Goal: Information Seeking & Learning: Learn about a topic

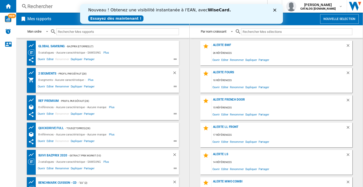
click at [275, 9] on icon "Close" at bounding box center [274, 10] width 3 height 3
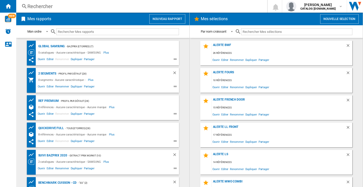
click at [25, 5] on ng-md-icon at bounding box center [24, 6] width 6 height 6
click at [36, 8] on div "Rechercher" at bounding box center [140, 6] width 226 height 7
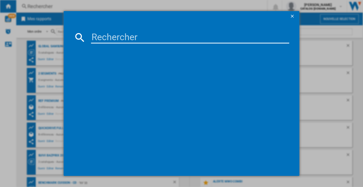
click at [109, 39] on input at bounding box center [190, 37] width 198 height 12
paste input "WGE03207FR"
type input "WGE03207FR"
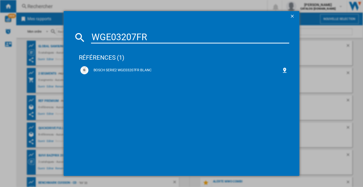
click at [133, 70] on div "BOSCH SERIE2 WGE03207FR BLANC" at bounding box center [184, 70] width 193 height 5
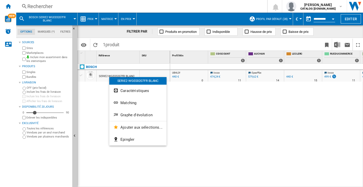
click at [144, 117] on span "Graphe d'évolution" at bounding box center [136, 115] width 32 height 5
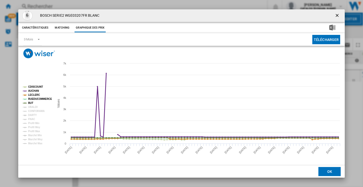
click at [30, 90] on tspan "AUCHAN" at bounding box center [33, 91] width 11 height 3
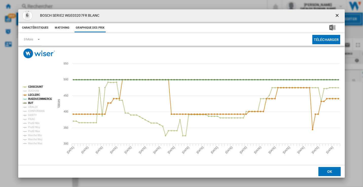
click at [36, 99] on tspan "RUEDUCOMMERCE" at bounding box center [40, 99] width 24 height 3
click at [37, 87] on tspan "CDISCOUNT" at bounding box center [35, 87] width 15 height 3
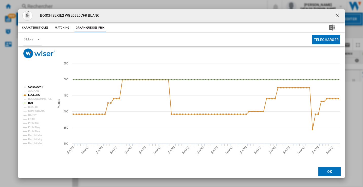
click at [38, 87] on tspan "CDISCOUNT" at bounding box center [35, 87] width 15 height 3
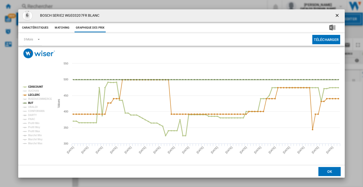
click at [38, 88] on tspan "CDISCOUNT" at bounding box center [35, 87] width 15 height 3
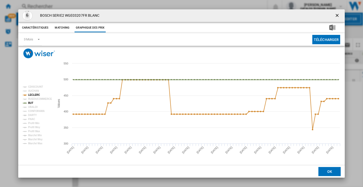
click at [38, 88] on tspan "CDISCOUNT" at bounding box center [35, 87] width 15 height 3
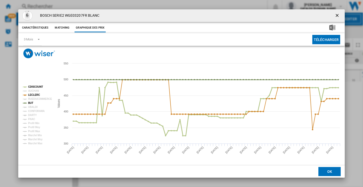
click at [38, 88] on tspan "CDISCOUNT" at bounding box center [35, 87] width 15 height 3
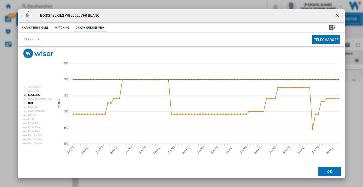
click at [32, 104] on tspan "BUT" at bounding box center [30, 103] width 5 height 3
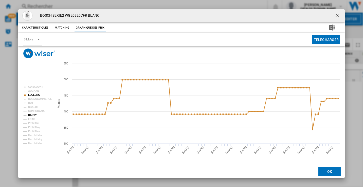
click at [35, 114] on tspan "DARTY" at bounding box center [32, 115] width 9 height 3
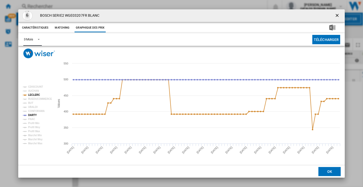
click at [36, 38] on span "Product popup" at bounding box center [37, 39] width 6 height 5
click at [30, 54] on md-option "6 Mois" at bounding box center [36, 52] width 34 height 12
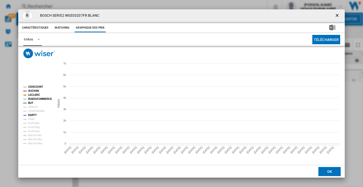
click at [37, 86] on tspan "CDISCOUNT" at bounding box center [35, 87] width 15 height 3
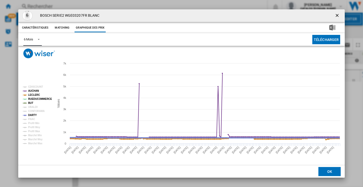
click at [36, 88] on tspan "CDISCOUNT" at bounding box center [35, 87] width 15 height 3
click at [36, 86] on tspan "CDISCOUNT" at bounding box center [35, 87] width 15 height 3
click at [34, 91] on tspan "AUCHAN" at bounding box center [33, 91] width 11 height 3
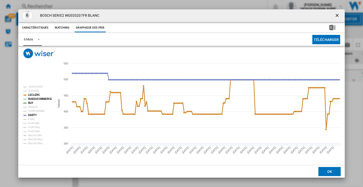
click at [32, 94] on tspan "LECLERC" at bounding box center [34, 95] width 12 height 3
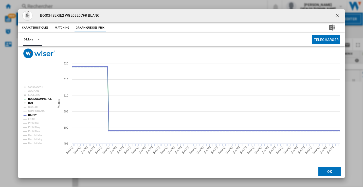
click at [32, 98] on tspan "RUEDUCOMMERCE" at bounding box center [40, 99] width 24 height 3
click at [31, 102] on tspan "BUT" at bounding box center [30, 103] width 5 height 3
click at [32, 96] on tspan "LECLERC" at bounding box center [34, 95] width 12 height 3
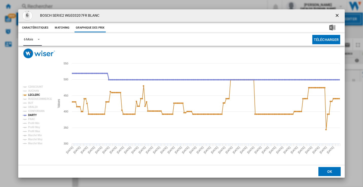
click at [33, 114] on tspan "DARTY" at bounding box center [32, 115] width 9 height 3
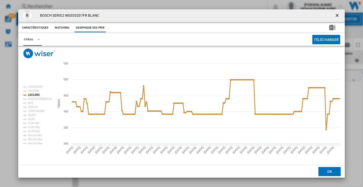
click at [35, 95] on tspan "LECLERC" at bounding box center [34, 95] width 12 height 3
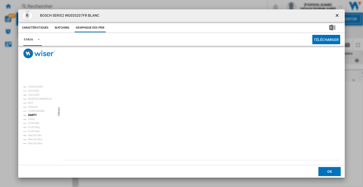
click at [32, 115] on tspan "DARTY" at bounding box center [32, 115] width 9 height 3
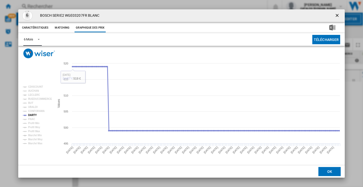
click at [33, 114] on tspan "DARTY" at bounding box center [32, 115] width 9 height 3
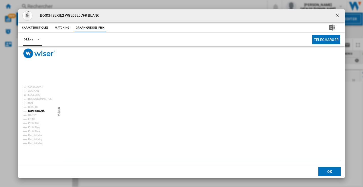
click at [38, 111] on tspan "CONFORAMA" at bounding box center [36, 111] width 16 height 3
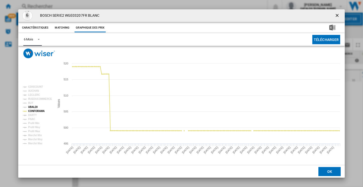
click at [35, 109] on tspan "UBALDI" at bounding box center [32, 107] width 9 height 3
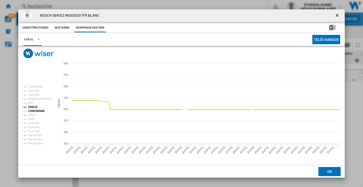
click at [34, 111] on tspan "CONFORAMA" at bounding box center [36, 111] width 16 height 3
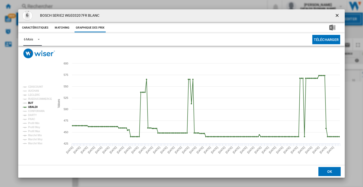
click at [30, 103] on tspan "BUT" at bounding box center [30, 103] width 5 height 3
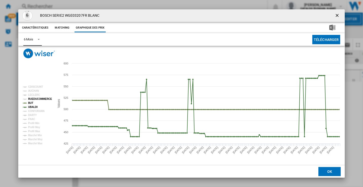
click at [35, 98] on tspan "RUEDUCOMMERCE" at bounding box center [40, 99] width 24 height 3
click at [34, 95] on tspan "LECLERC" at bounding box center [34, 95] width 12 height 3
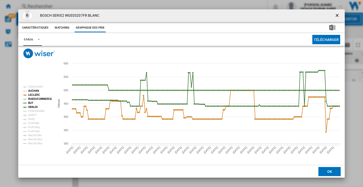
click at [34, 91] on tspan "AUCHAN" at bounding box center [33, 91] width 11 height 3
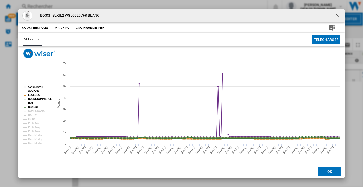
click at [35, 87] on tspan "CDISCOUNT" at bounding box center [35, 87] width 15 height 3
click at [36, 87] on tspan "CDISCOUNT" at bounding box center [35, 87] width 15 height 3
click at [35, 90] on tspan "AUCHAN" at bounding box center [33, 91] width 11 height 3
